Goal: Navigation & Orientation: Find specific page/section

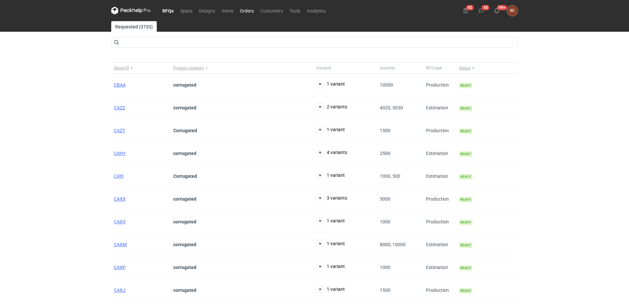
click at [253, 11] on link "Orders" at bounding box center [247, 11] width 20 height 8
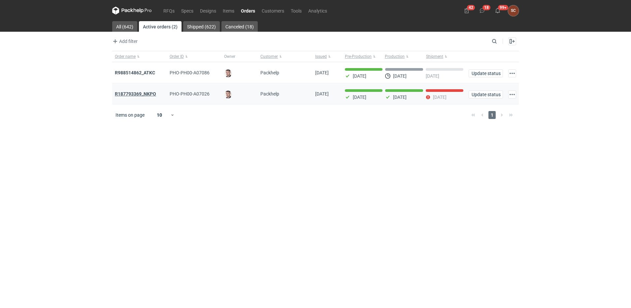
click at [150, 93] on strong "R187793369_NKPO" at bounding box center [135, 93] width 41 height 5
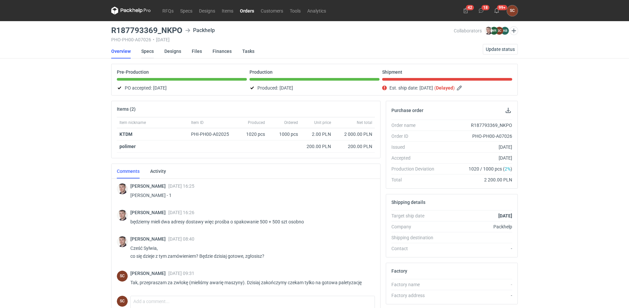
click at [151, 51] on link "Specs" at bounding box center [147, 51] width 13 height 15
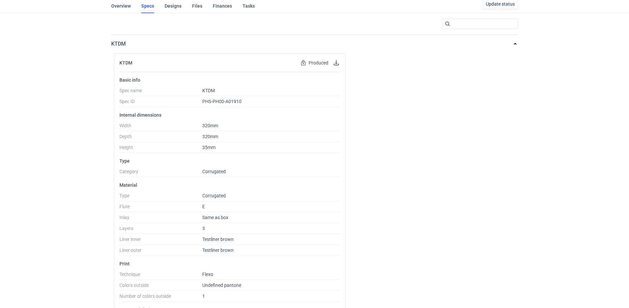
scroll to position [112, 0]
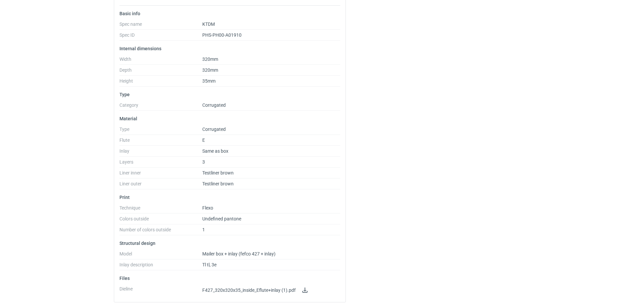
click at [38, 82] on div "RFQs Specs Designs Items Orders Customers Tools Analytics 42 18 99+ SC [PERSON_…" at bounding box center [314, 42] width 629 height 308
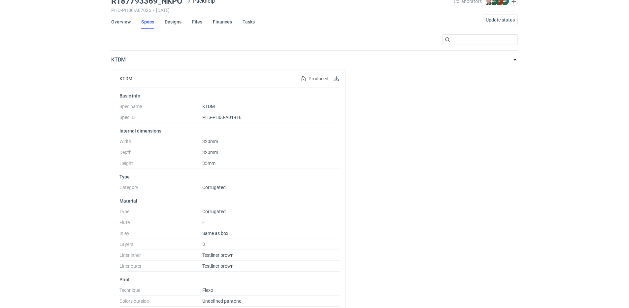
scroll to position [0, 0]
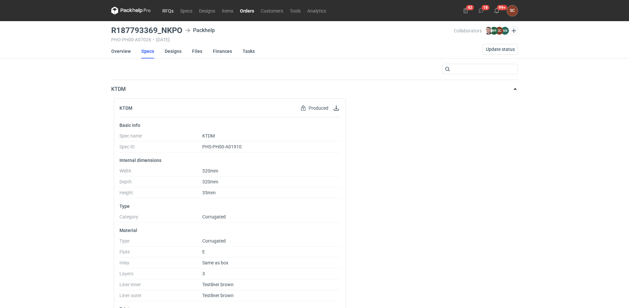
click at [164, 10] on link "RFQs" at bounding box center [168, 11] width 18 height 8
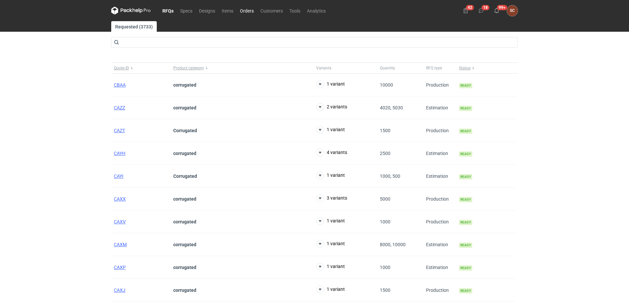
click at [249, 10] on link "Orders" at bounding box center [247, 11] width 20 height 8
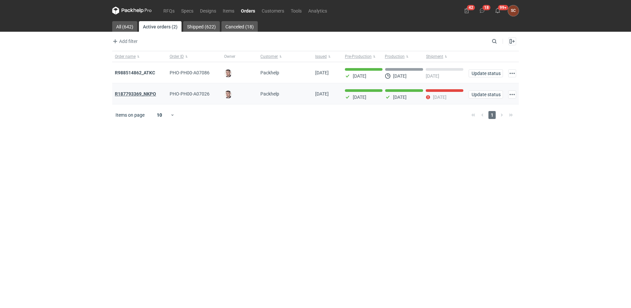
click at [153, 91] on strong "R187793369_NKPO" at bounding box center [135, 93] width 41 height 5
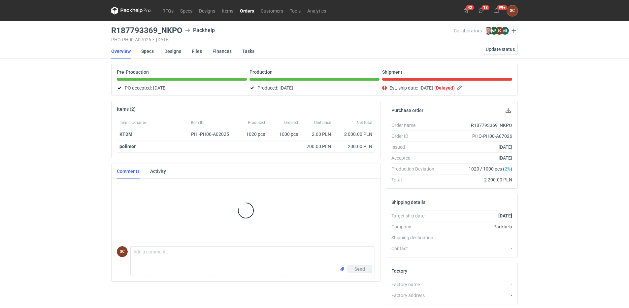
click at [80, 118] on div "RFQs Specs Designs Items Orders Customers Tools Analytics 42 18 99+ SC [PERSON_…" at bounding box center [314, 154] width 629 height 308
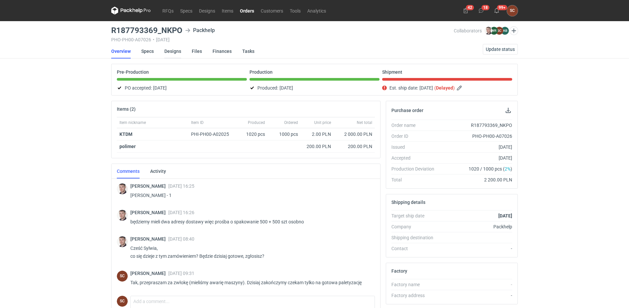
click at [179, 51] on link "Designs" at bounding box center [172, 51] width 17 height 15
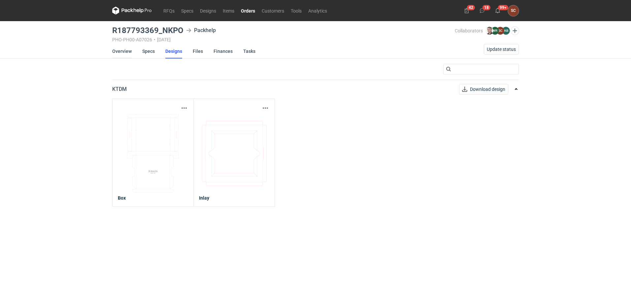
click at [125, 50] on link "Overview" at bounding box center [121, 51] width 19 height 15
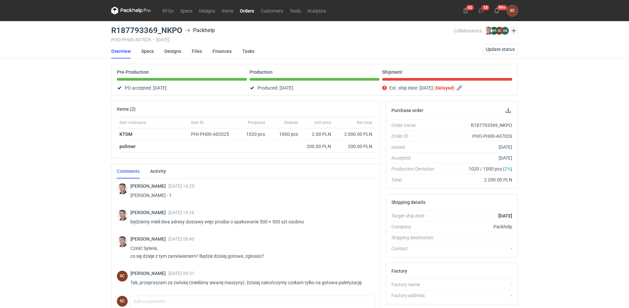
click at [496, 125] on div "R187793369_NKPO" at bounding box center [476, 125] width 73 height 7
click at [495, 124] on div "R187793369_NKPO" at bounding box center [476, 125] width 73 height 7
copy div "R187793369_NKPO"
click at [46, 127] on div "RFQs Specs Designs Items Orders Customers Tools Analytics 42 18 99+ SC [PERSON_…" at bounding box center [314, 154] width 629 height 308
click at [248, 10] on link "Orders" at bounding box center [247, 11] width 21 height 8
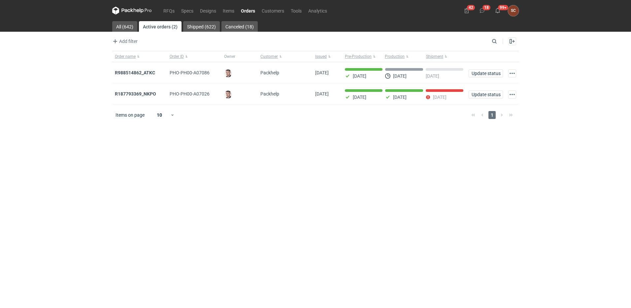
click at [373, 151] on main "All (642) Active orders (2) Shipped (622) Canceled (18) Add filter Owner first …" at bounding box center [316, 164] width 412 height 287
click at [190, 150] on main "All (642) Active orders (2) Shipped (622) Canceled (18) Add filter Owner first …" at bounding box center [316, 164] width 412 height 287
click at [167, 11] on link "RFQs" at bounding box center [169, 11] width 18 height 8
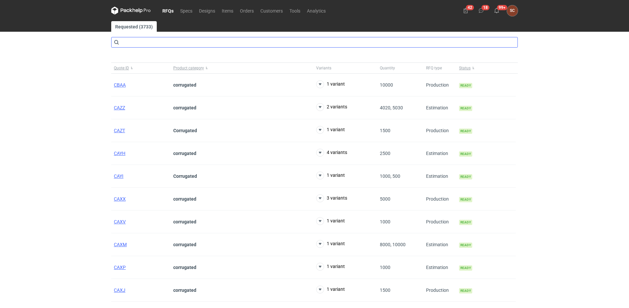
drag, startPoint x: 171, startPoint y: 10, endPoint x: 204, endPoint y: 44, distance: 46.9
click at [171, 10] on link "RFQs" at bounding box center [168, 11] width 18 height 8
